Goal: Task Accomplishment & Management: Manage account settings

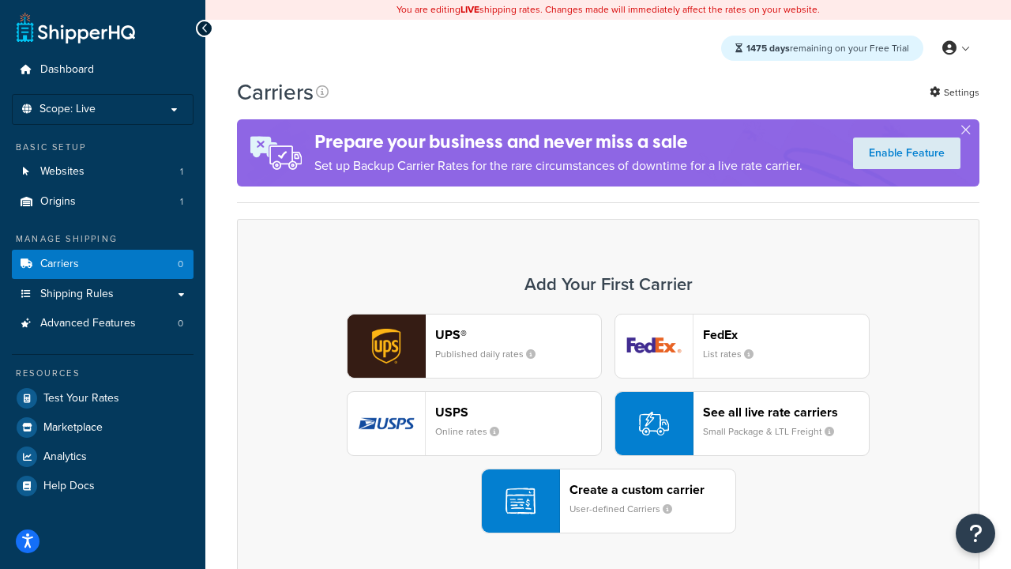
click at [608, 423] on div "UPS® Published daily rates FedEx List rates USPS Online rates See all live rate…" at bounding box center [608, 424] width 709 height 220
click at [786, 334] on header "FedEx" at bounding box center [786, 334] width 166 height 15
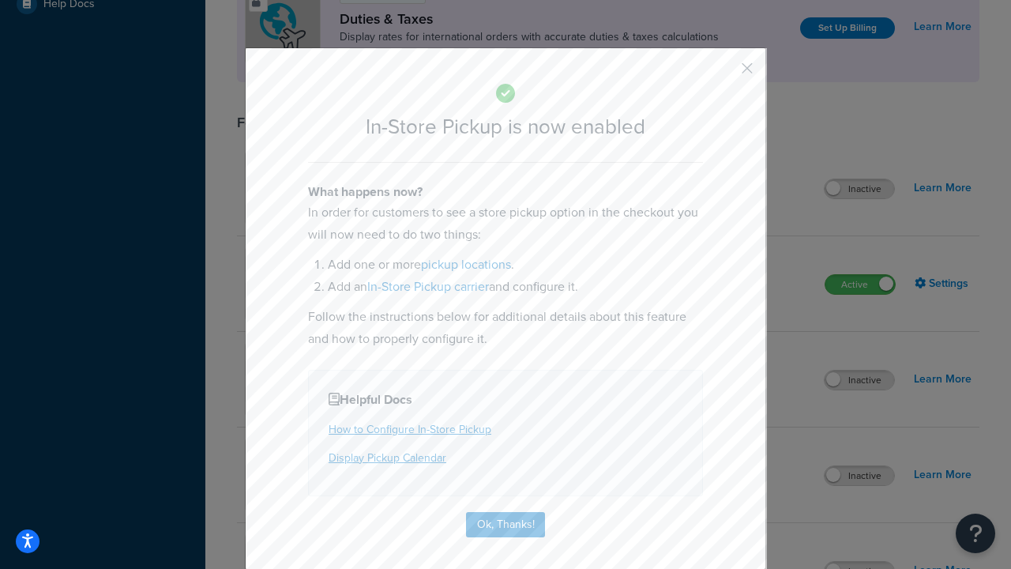
click at [724, 73] on button "button" at bounding box center [724, 74] width 4 height 4
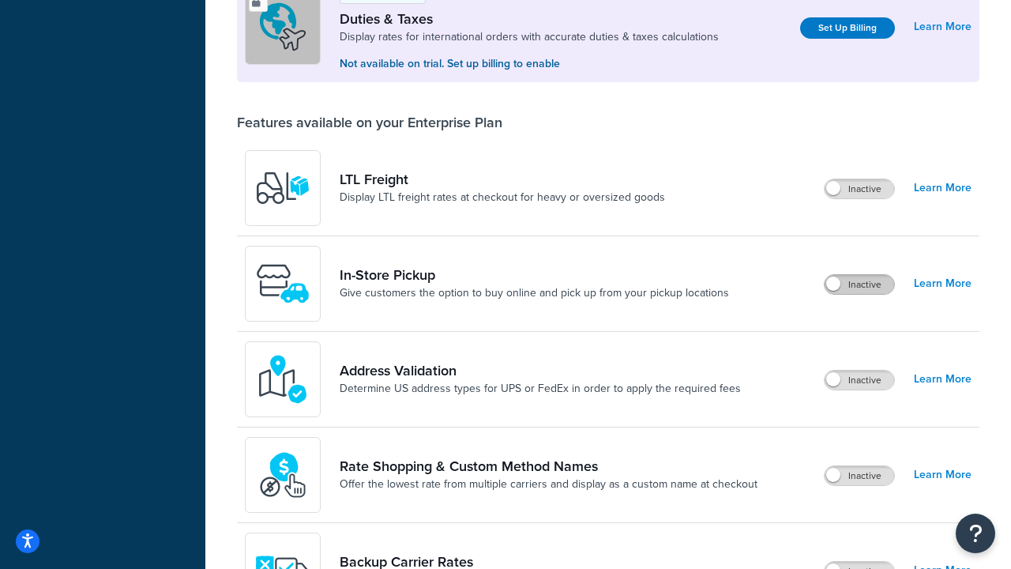
scroll to position [482, 0]
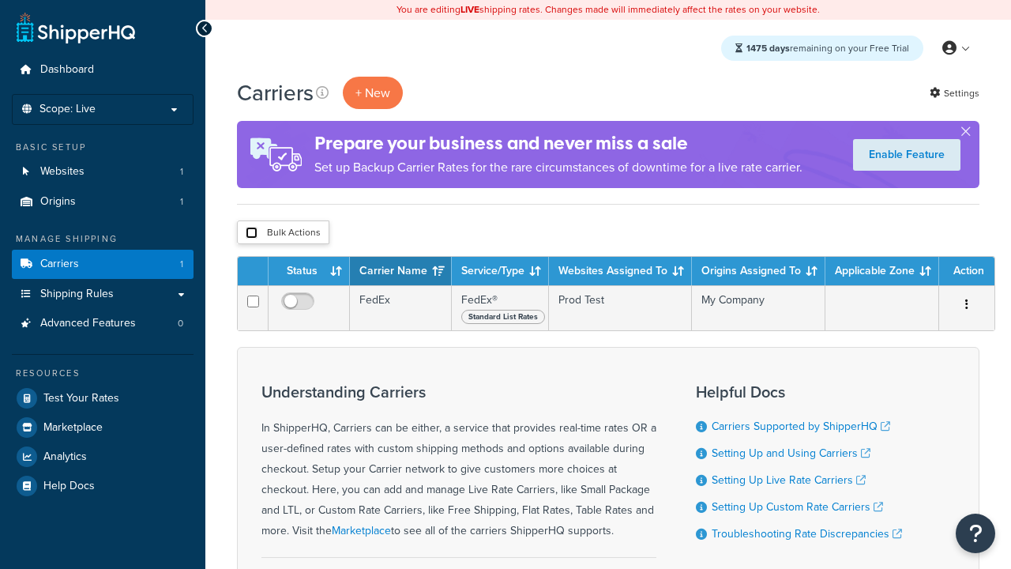
click at [251, 232] on input "checkbox" at bounding box center [252, 233] width 12 height 12
checkbox input "true"
click at [0, 0] on button "Delete" at bounding box center [0, 0] width 0 height 0
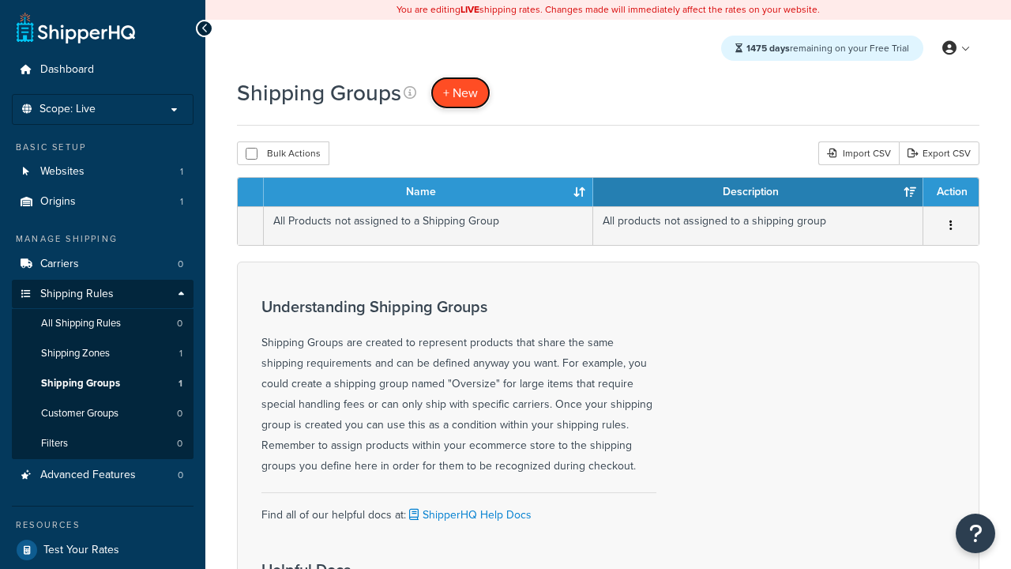
click at [461, 92] on span "+ New" at bounding box center [460, 93] width 35 height 18
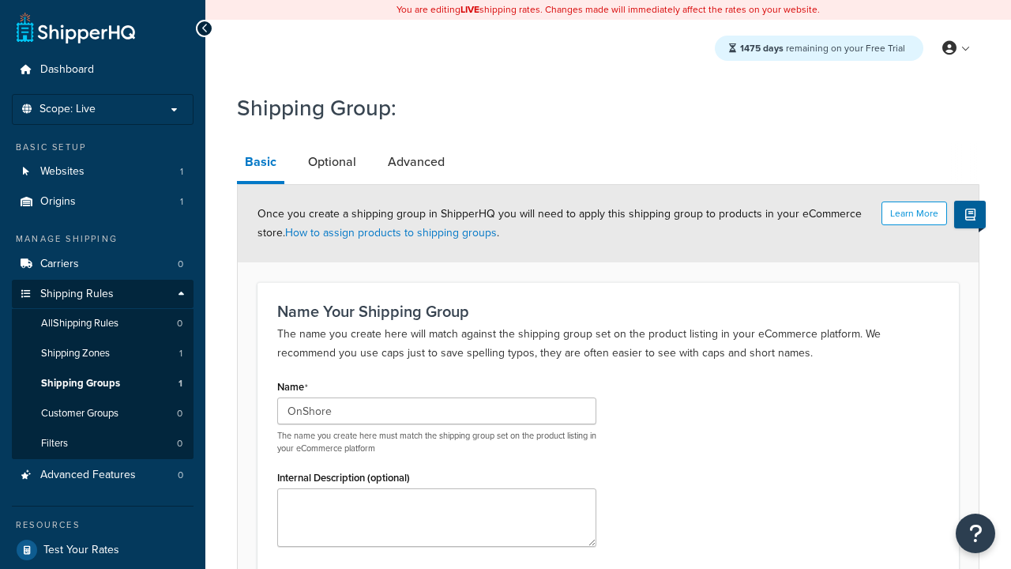
type input "OnShore"
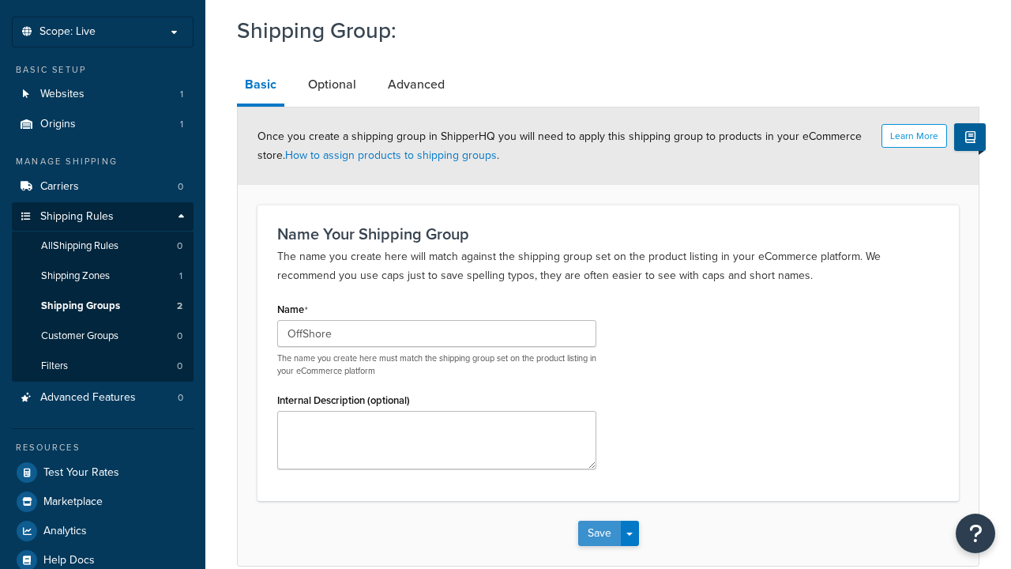
type input "OffShore"
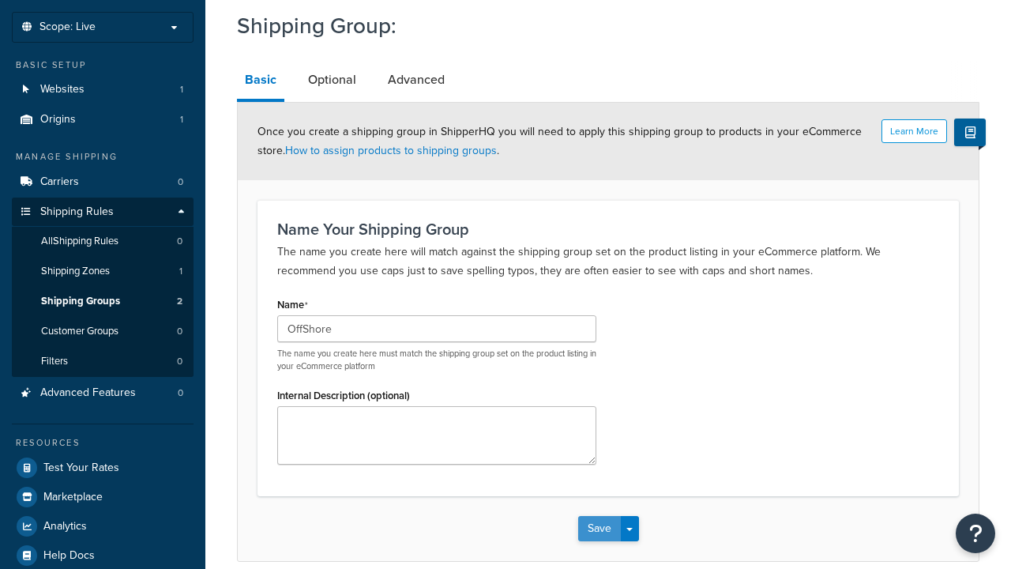
click at [599, 516] on button "Save" at bounding box center [599, 528] width 43 height 25
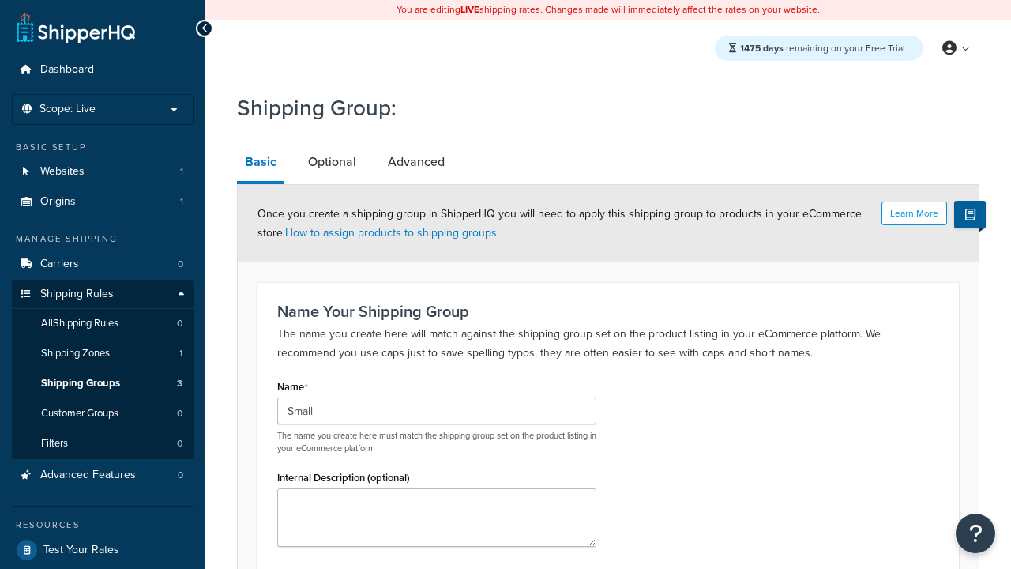
scroll to position [154, 0]
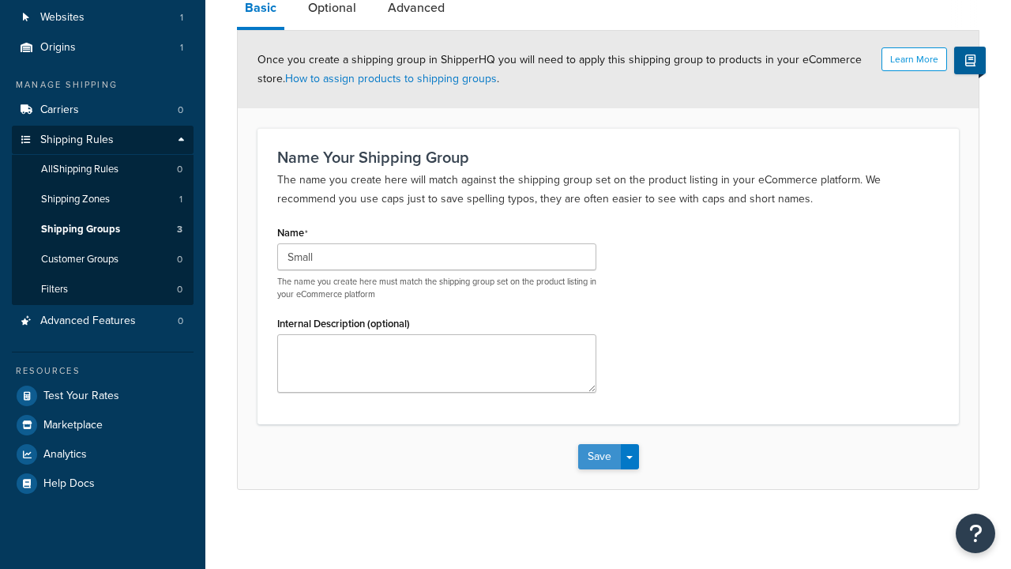
type input "Small"
click at [599, 457] on button "Save" at bounding box center [599, 456] width 43 height 25
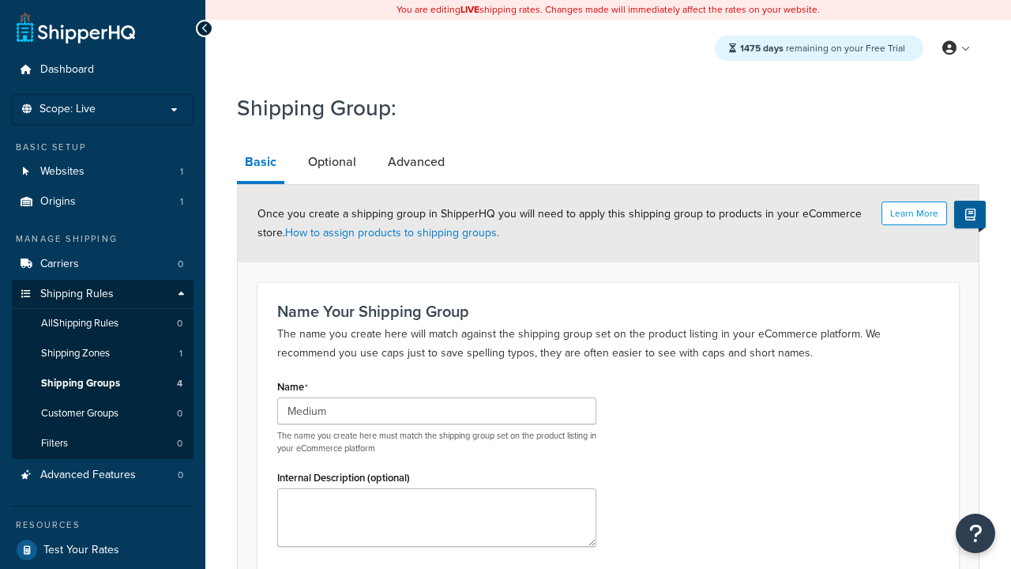
scroll to position [154, 0]
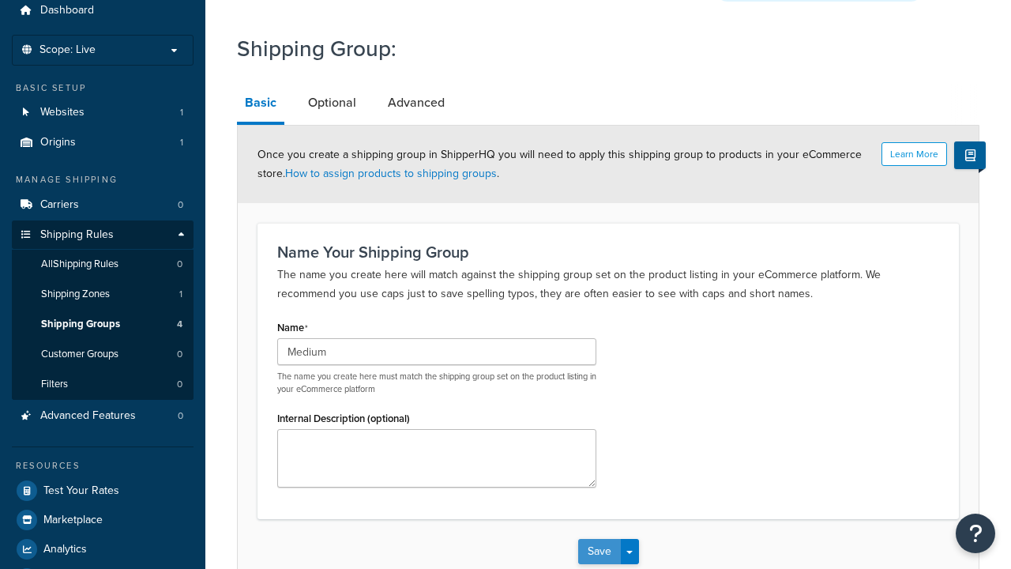
type input "Medium"
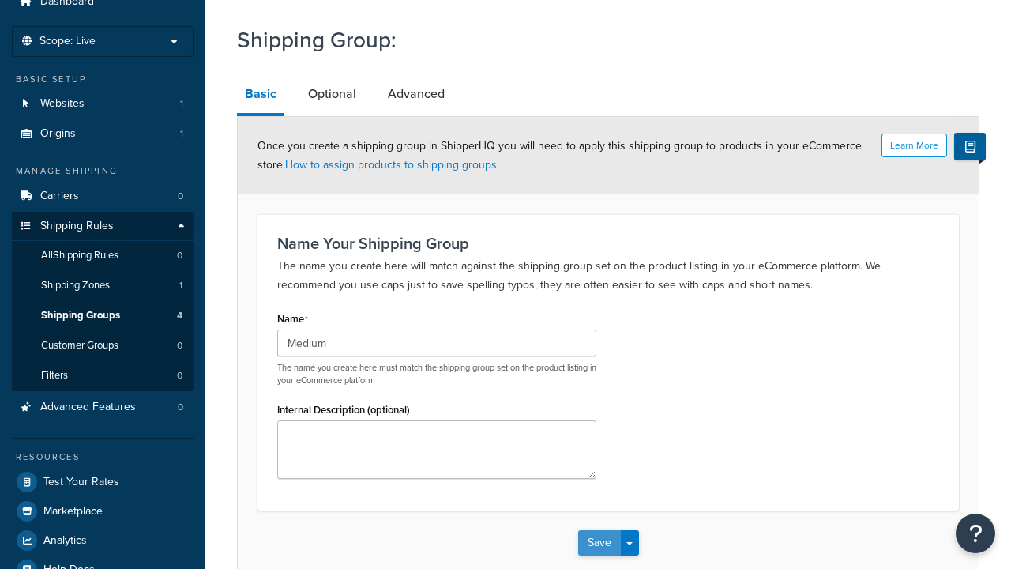
click at [599, 530] on button "Save" at bounding box center [599, 542] width 43 height 25
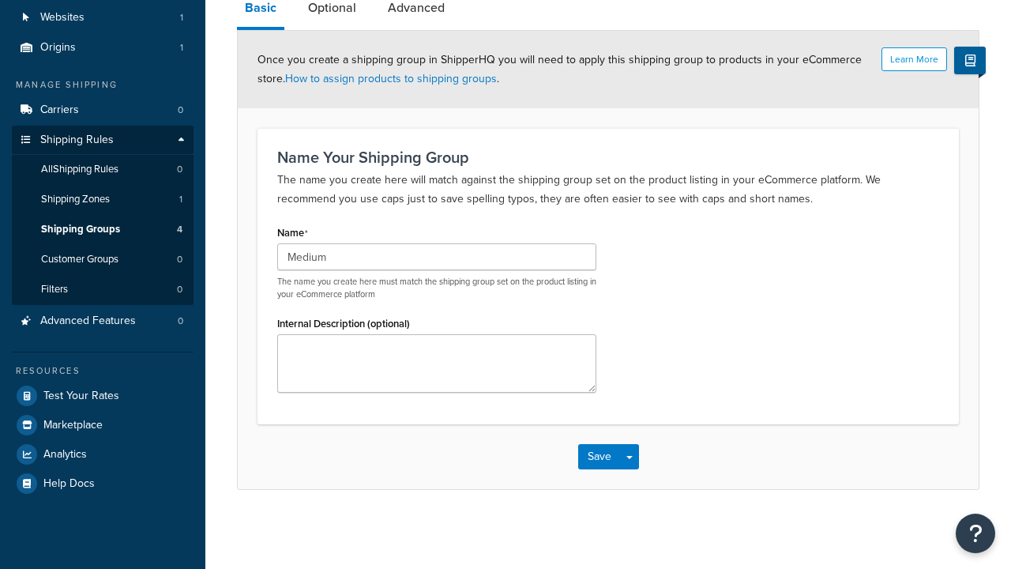
scroll to position [0, 0]
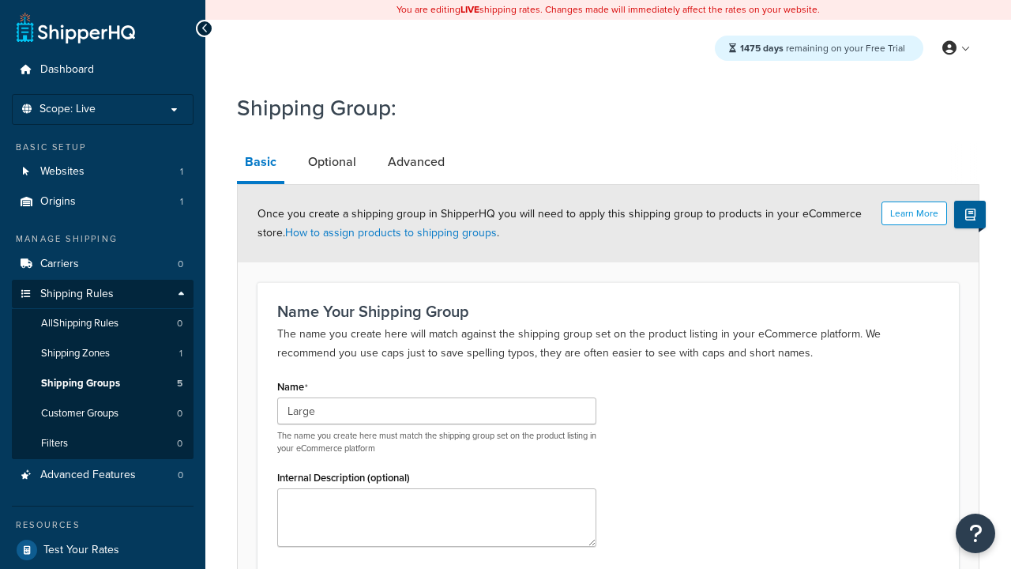
scroll to position [154, 0]
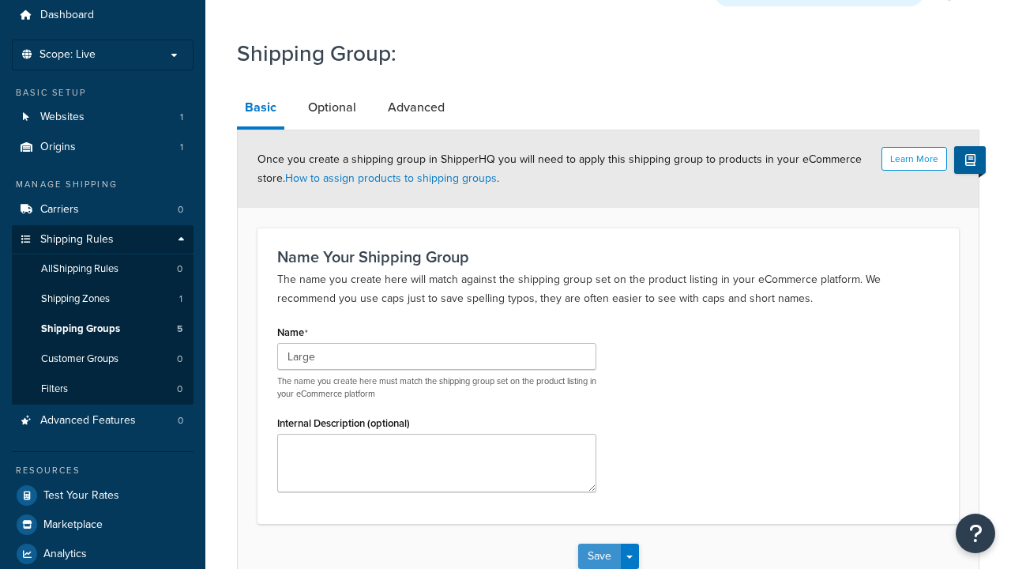
type input "Large"
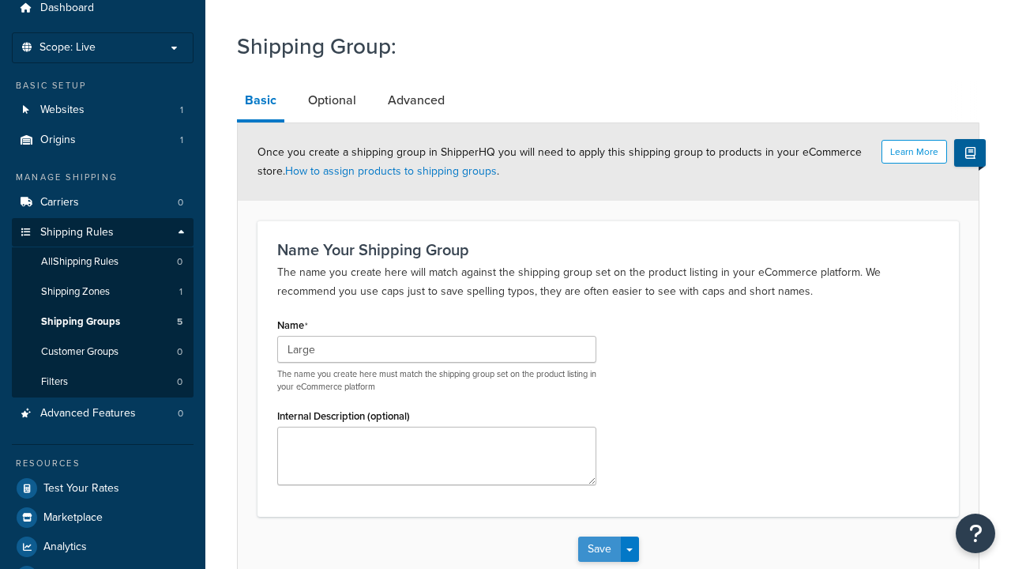
click at [599, 536] on button "Save" at bounding box center [599, 548] width 43 height 25
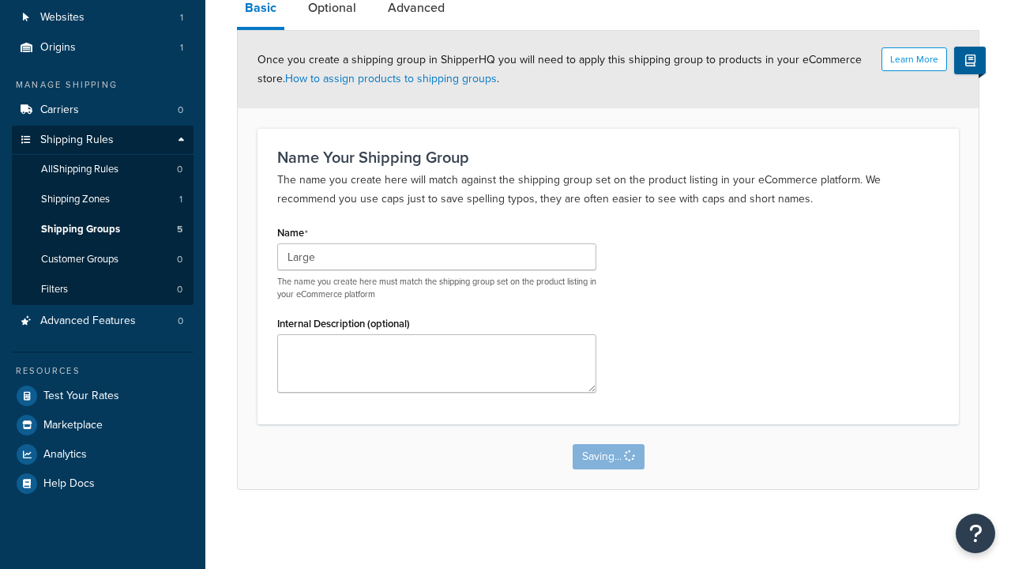
scroll to position [0, 0]
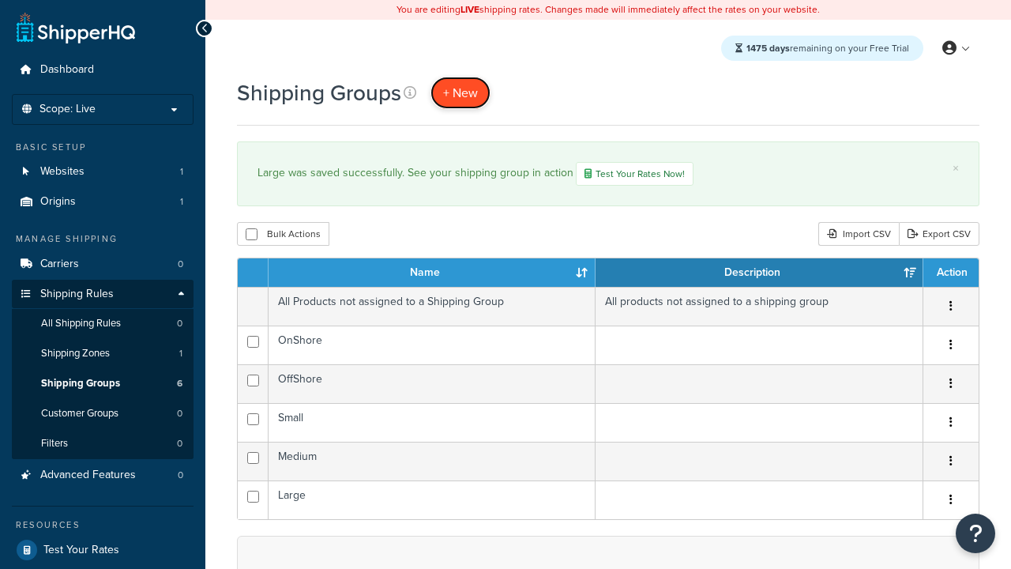
click at [461, 92] on span "+ New" at bounding box center [460, 93] width 35 height 18
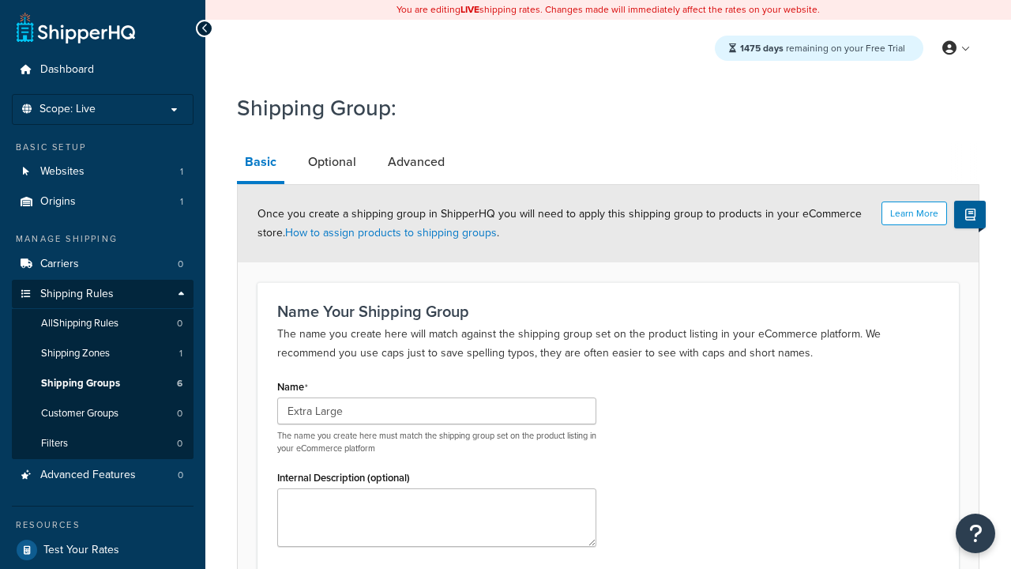
scroll to position [154, 0]
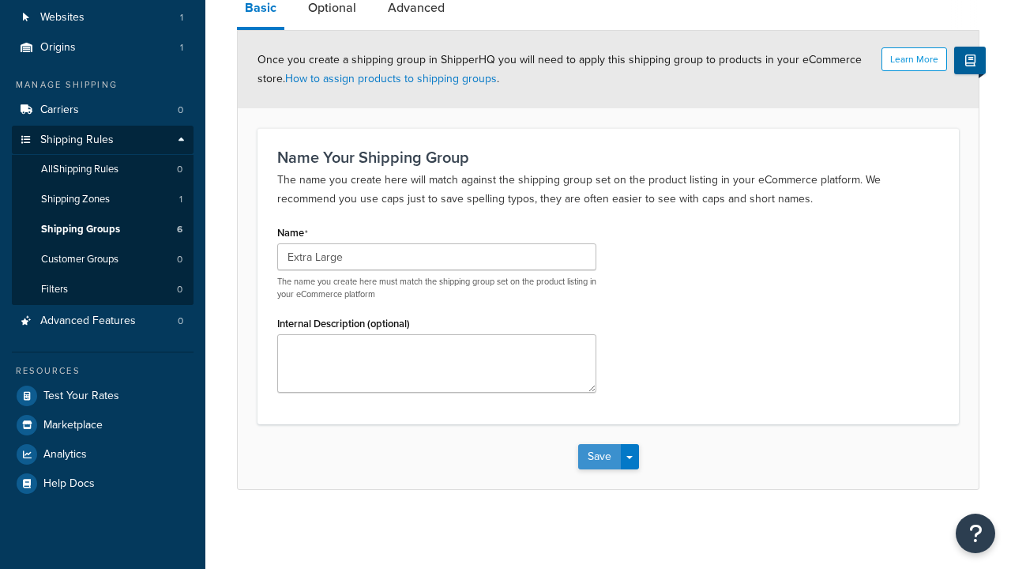
type input "Extra Large"
click at [599, 457] on button "Save" at bounding box center [599, 456] width 43 height 25
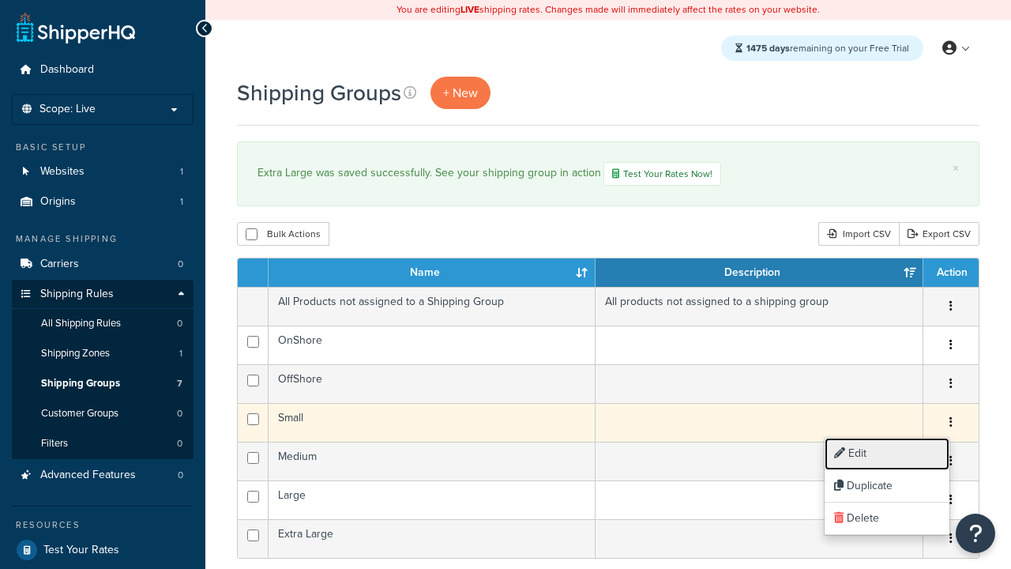
click at [886, 453] on link "Edit" at bounding box center [887, 454] width 125 height 32
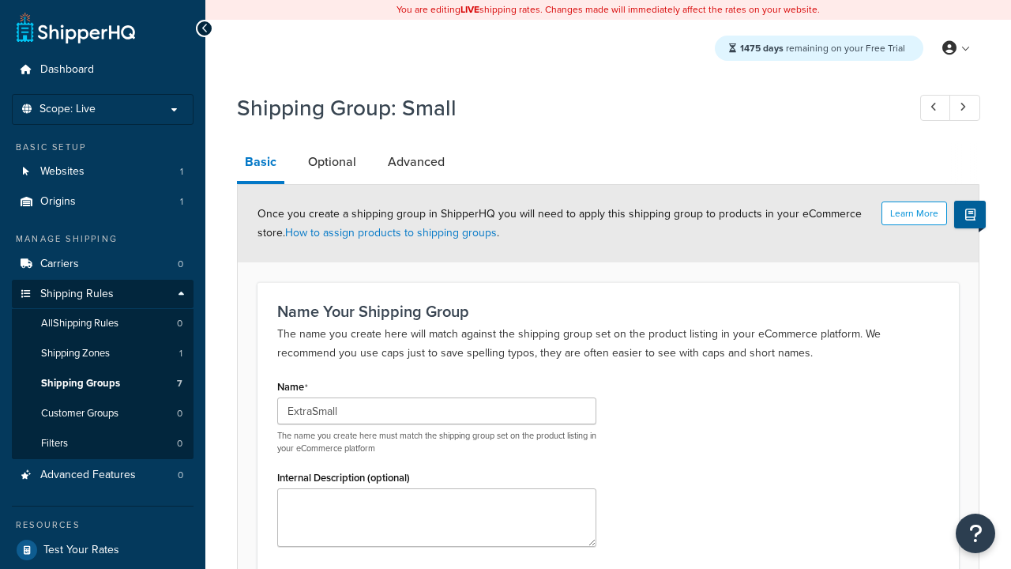
scroll to position [154, 0]
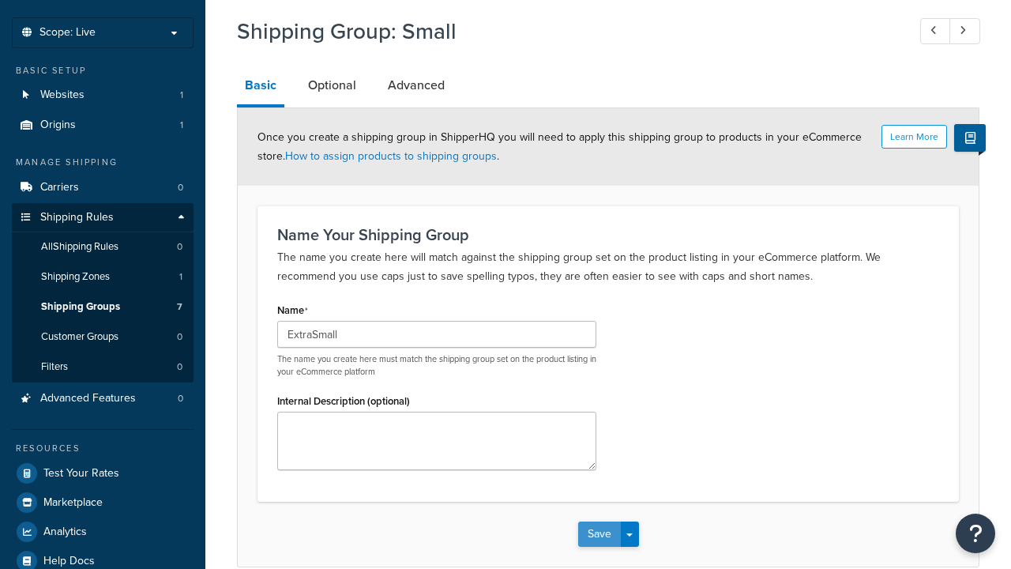
type input "ExtraSmall"
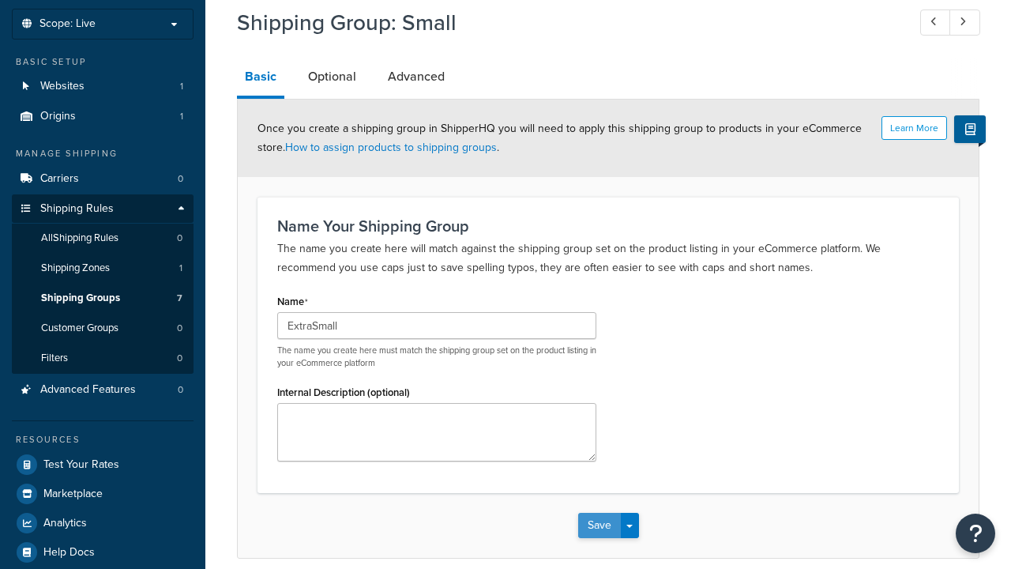
click at [599, 513] on button "Save" at bounding box center [599, 525] width 43 height 25
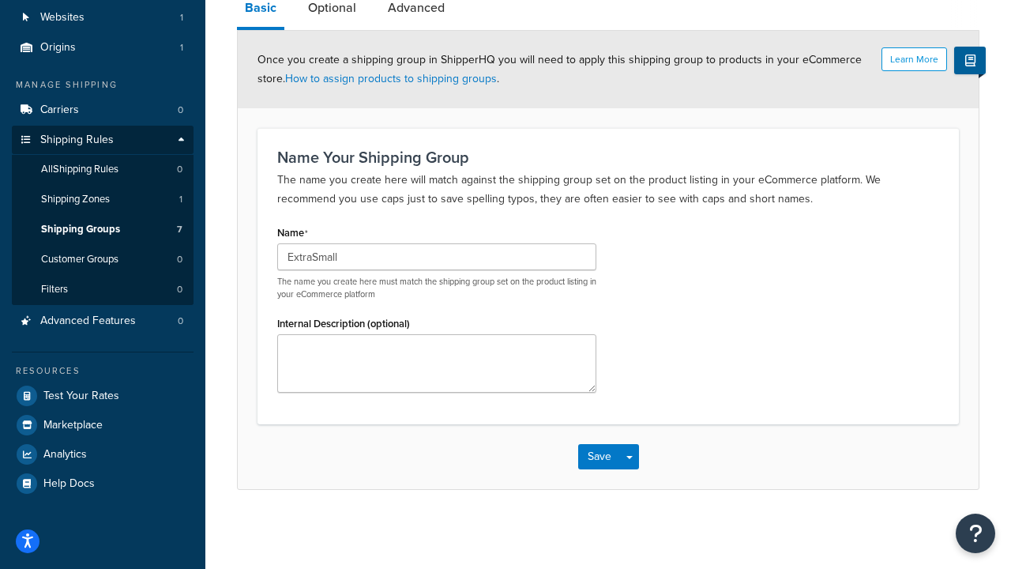
scroll to position [0, 0]
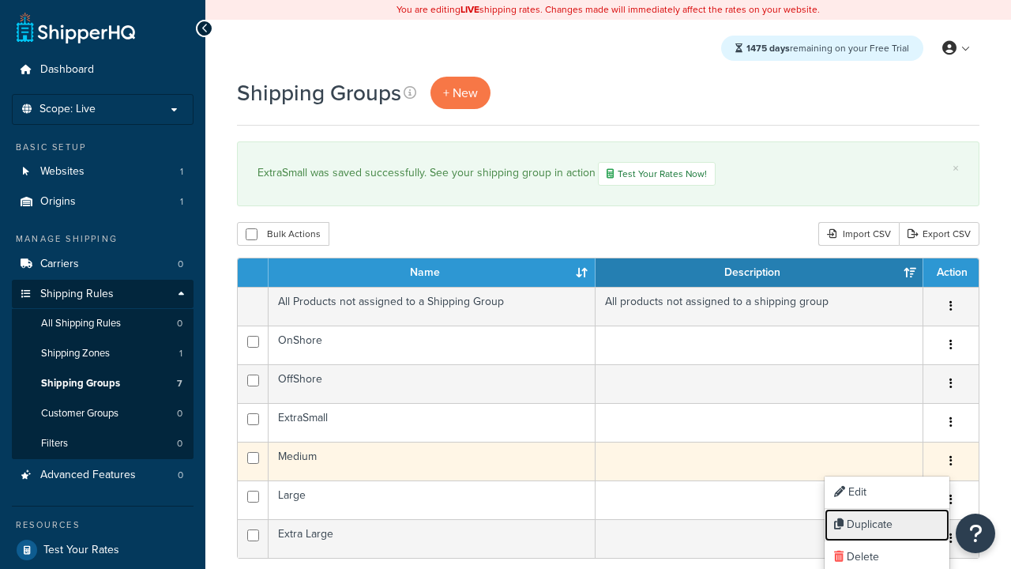
click at [886, 525] on link "Duplicate" at bounding box center [887, 525] width 125 height 32
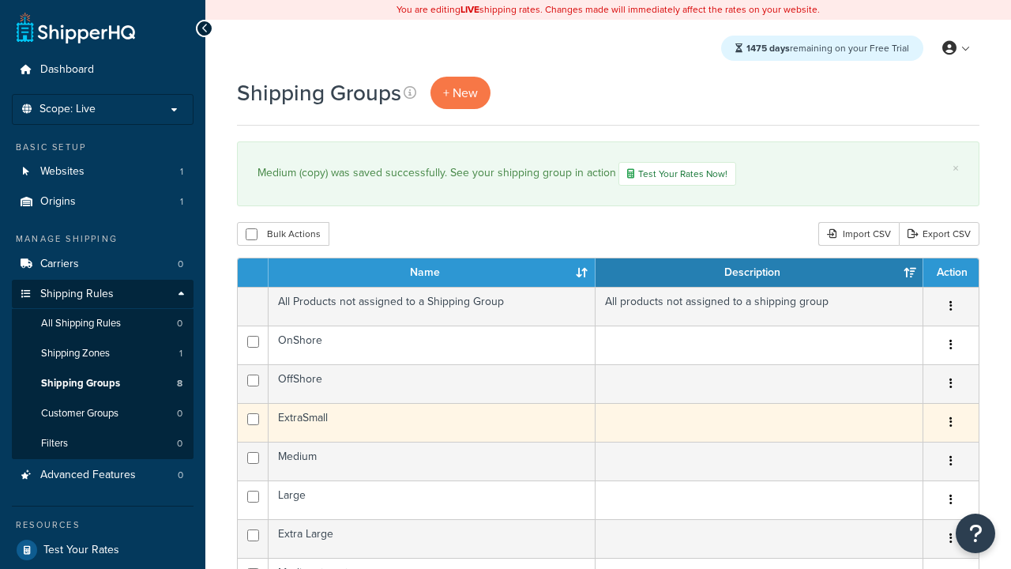
click at [950, 423] on icon "button" at bounding box center [951, 421] width 3 height 11
click at [0, 0] on link "Delete" at bounding box center [0, 0] width 0 height 0
